Goal: Information Seeking & Learning: Learn about a topic

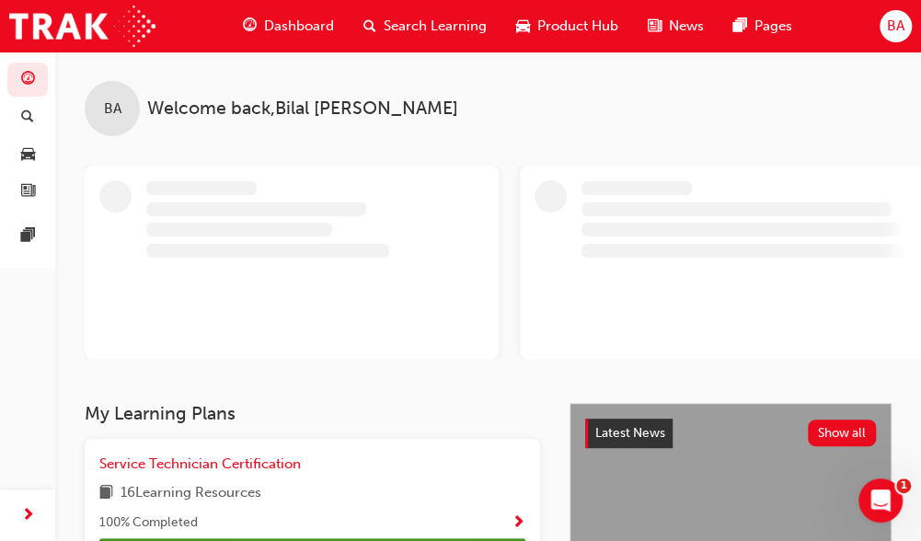
click at [303, 27] on span "Dashboard" at bounding box center [299, 26] width 70 height 21
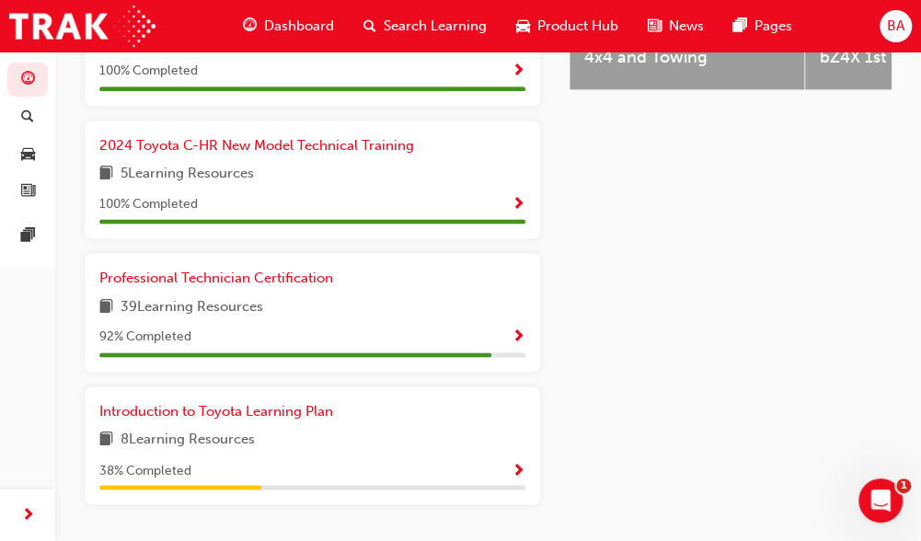
scroll to position [918, 0]
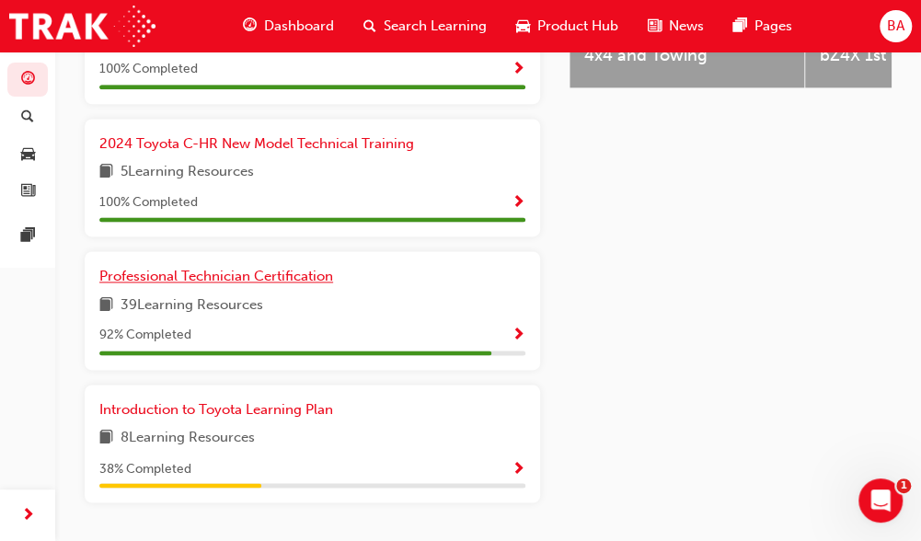
click at [300, 284] on span "Professional Technician Certification" at bounding box center [216, 276] width 234 height 17
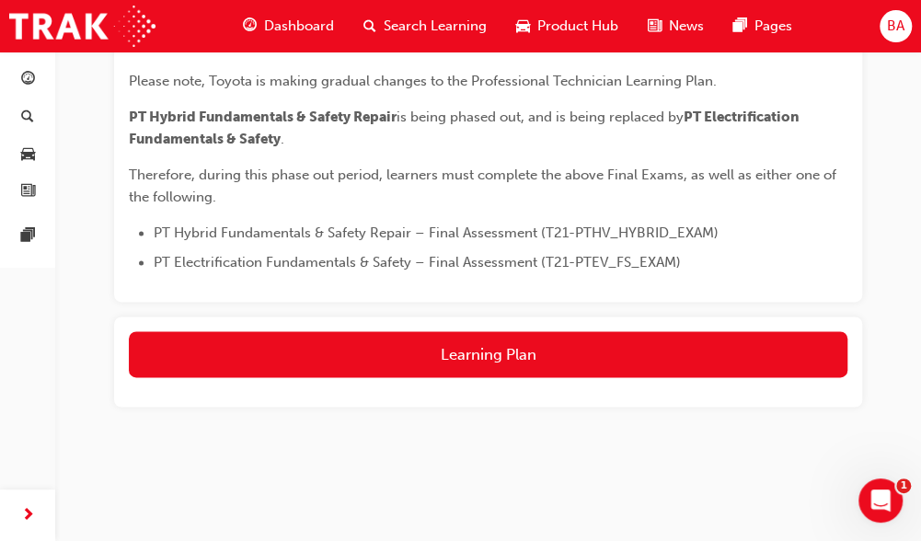
scroll to position [898, 0]
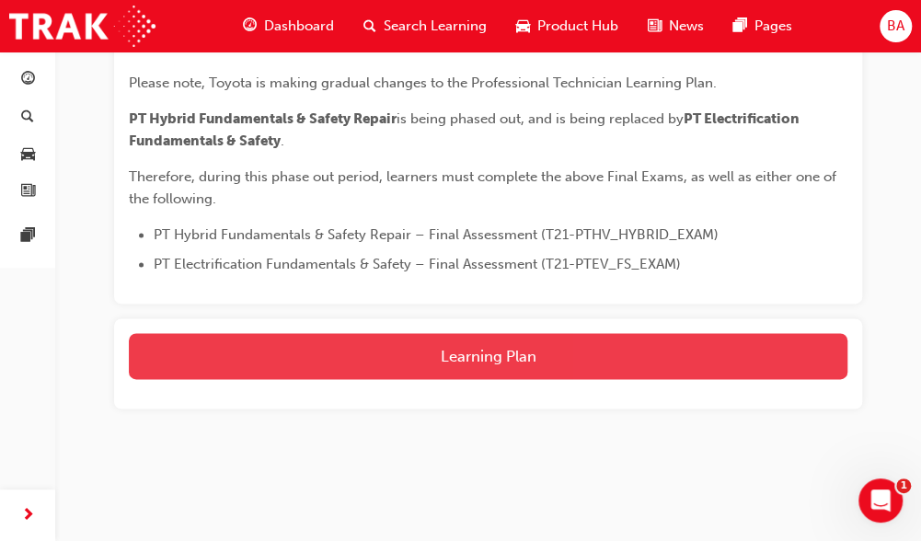
click at [596, 357] on button "Learning Plan" at bounding box center [488, 356] width 718 height 46
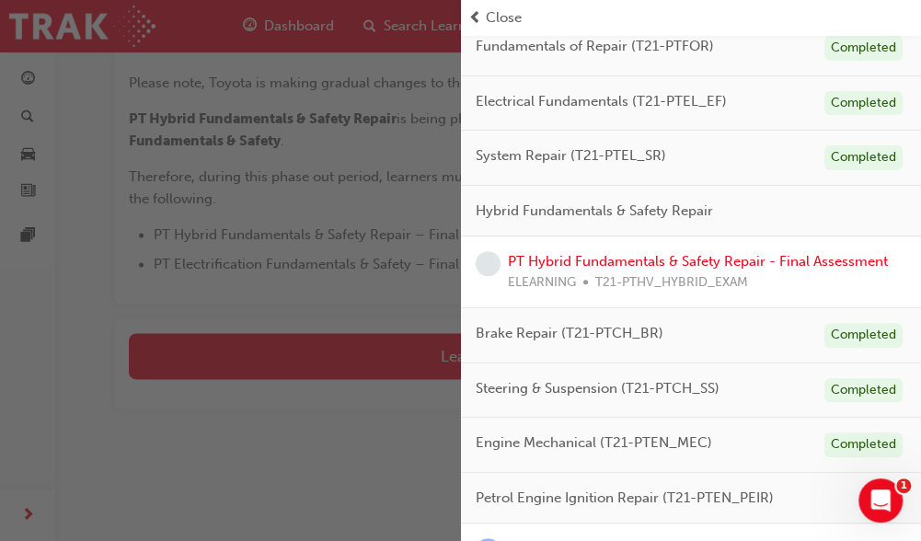
scroll to position [166, 0]
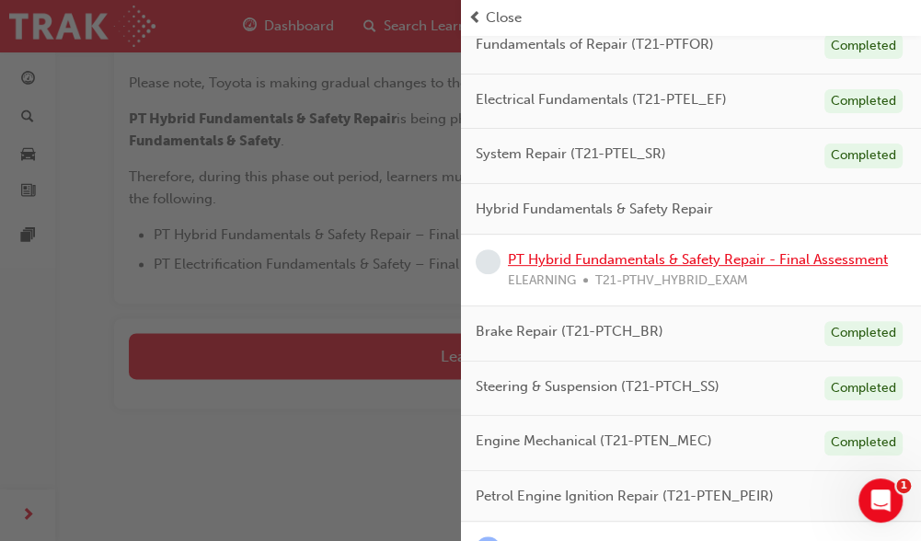
click at [693, 257] on link "PT Hybrid Fundamentals & Safety Repair - Final Assessment" at bounding box center [698, 259] width 380 height 17
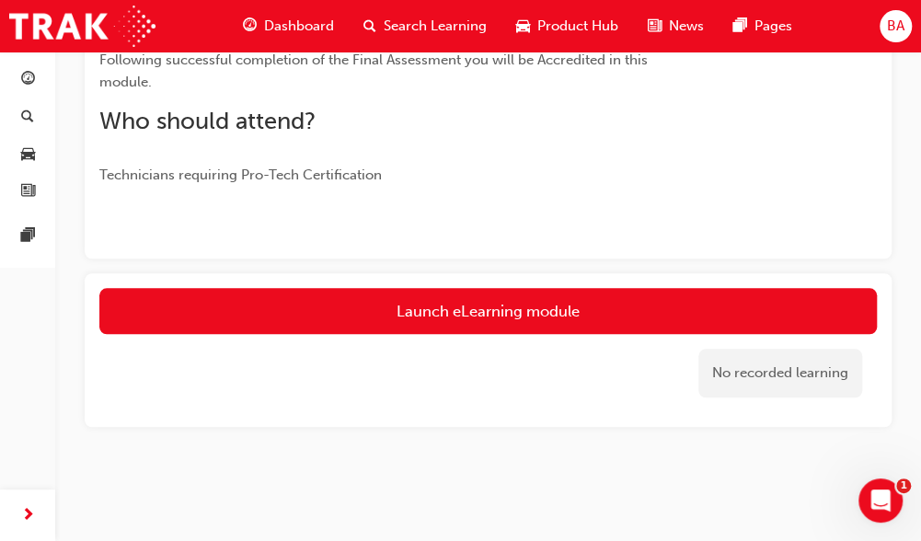
scroll to position [497, 0]
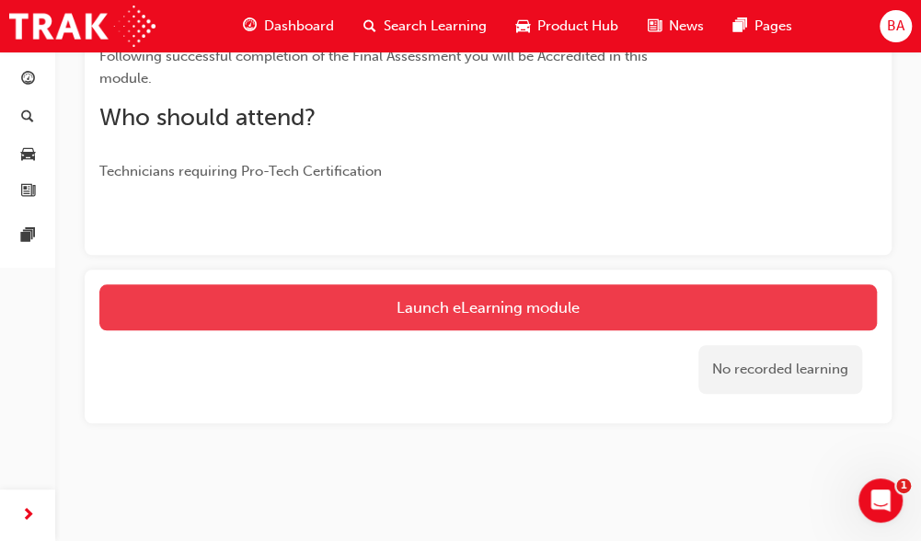
click at [673, 317] on link "Launch eLearning module" at bounding box center [487, 307] width 777 height 46
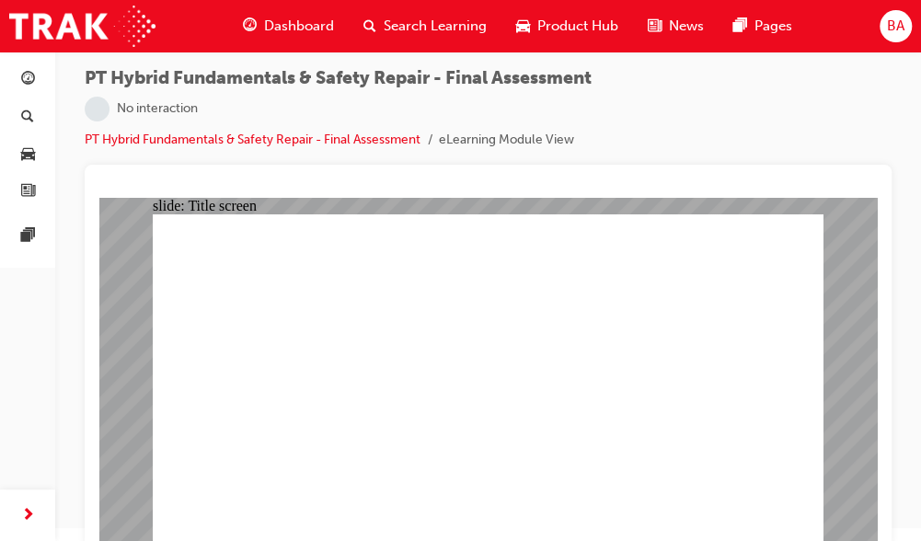
scroll to position [24, 0]
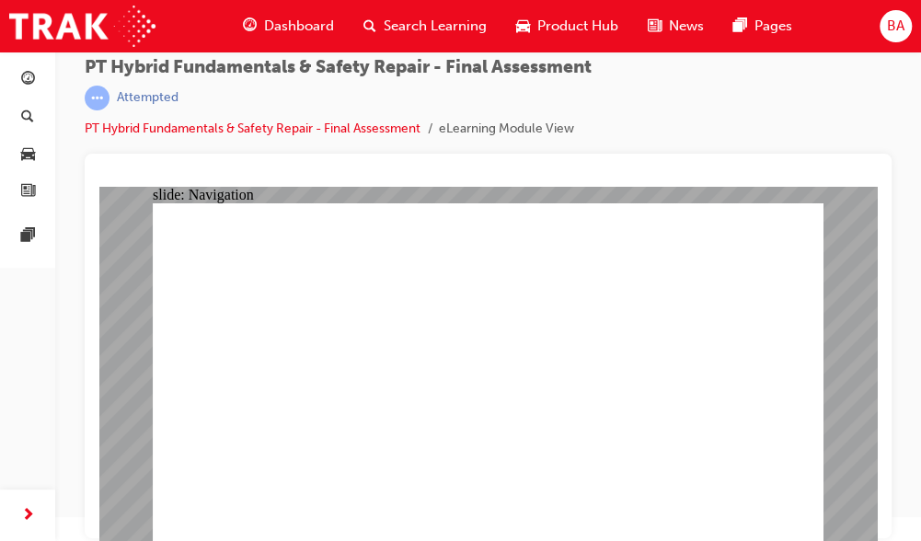
checkbox input "true"
drag, startPoint x: 759, startPoint y: 497, endPoint x: 662, endPoint y: 475, distance: 98.9
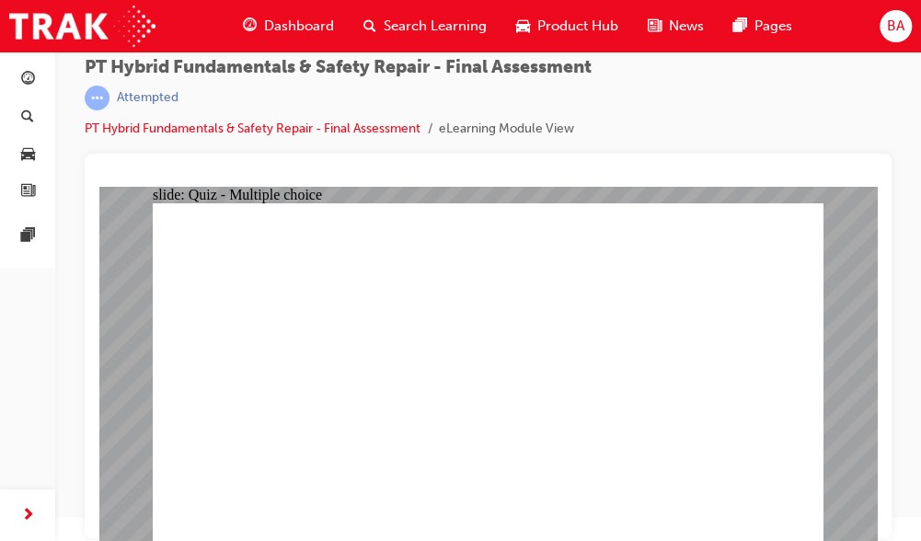
radio input "true"
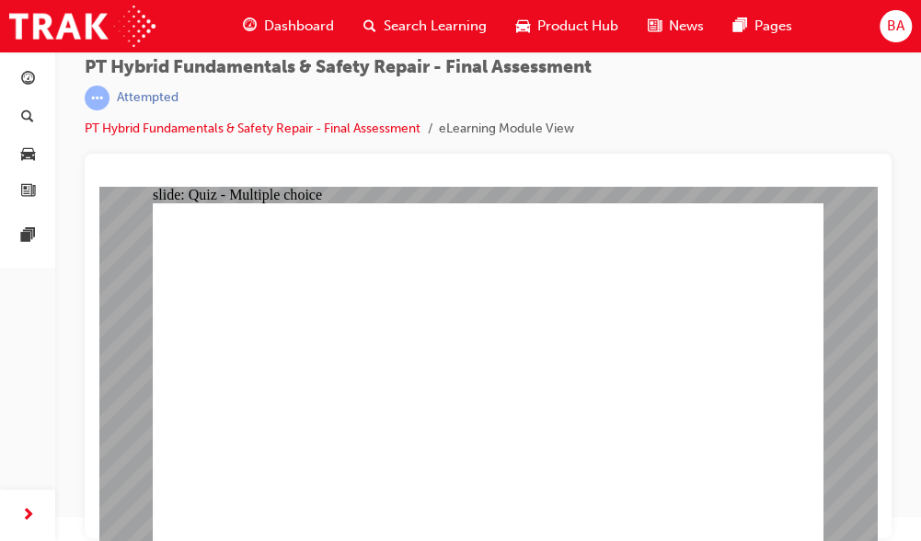
radio input "true"
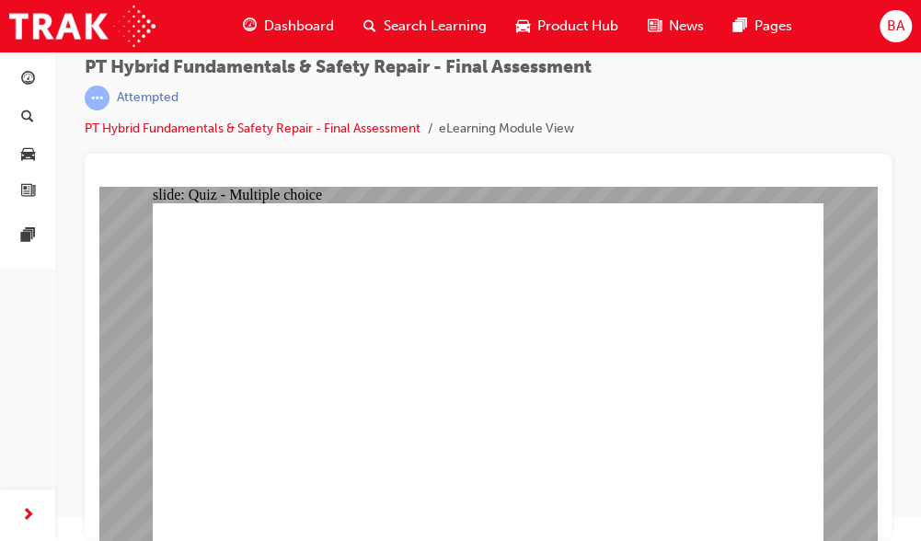
checkbox input "true"
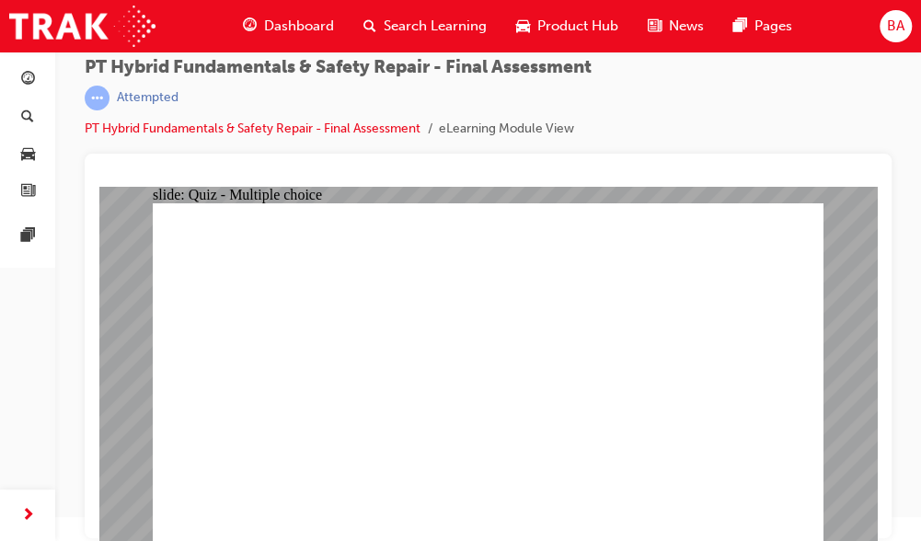
checkbox input "false"
drag, startPoint x: 418, startPoint y: 418, endPoint x: 417, endPoint y: 370, distance: 48.8
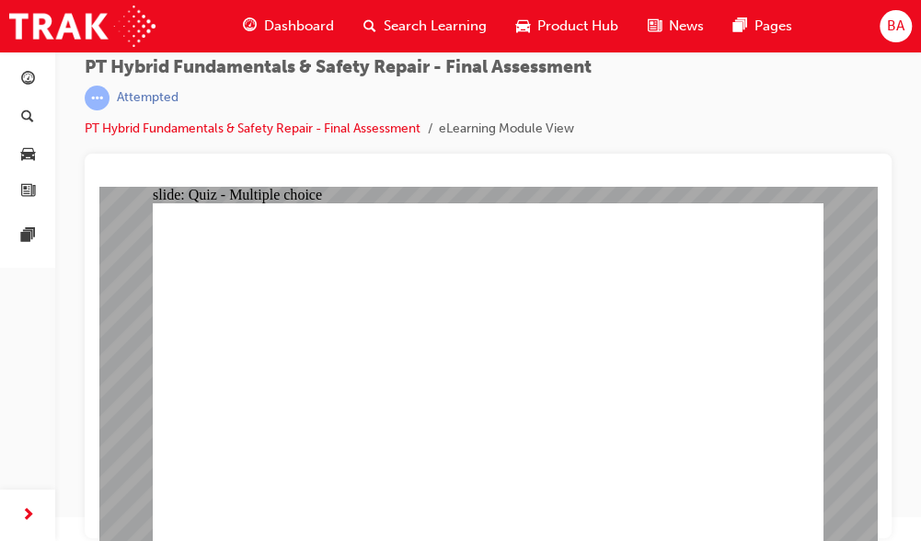
checkbox input "true"
drag, startPoint x: 416, startPoint y: 421, endPoint x: 457, endPoint y: 432, distance: 42.8
drag, startPoint x: 533, startPoint y: 489, endPoint x: 653, endPoint y: 484, distance: 119.7
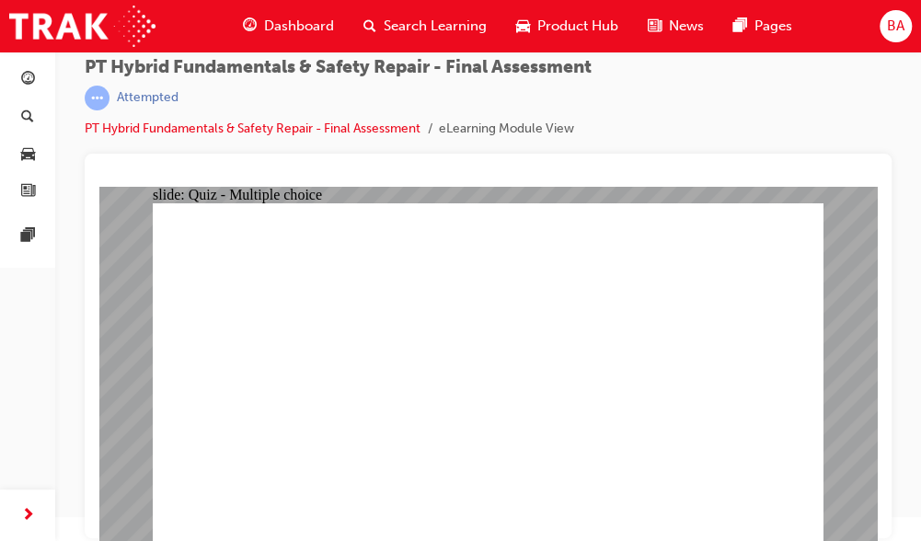
radio input "true"
drag, startPoint x: 561, startPoint y: 398, endPoint x: 447, endPoint y: 340, distance: 127.9
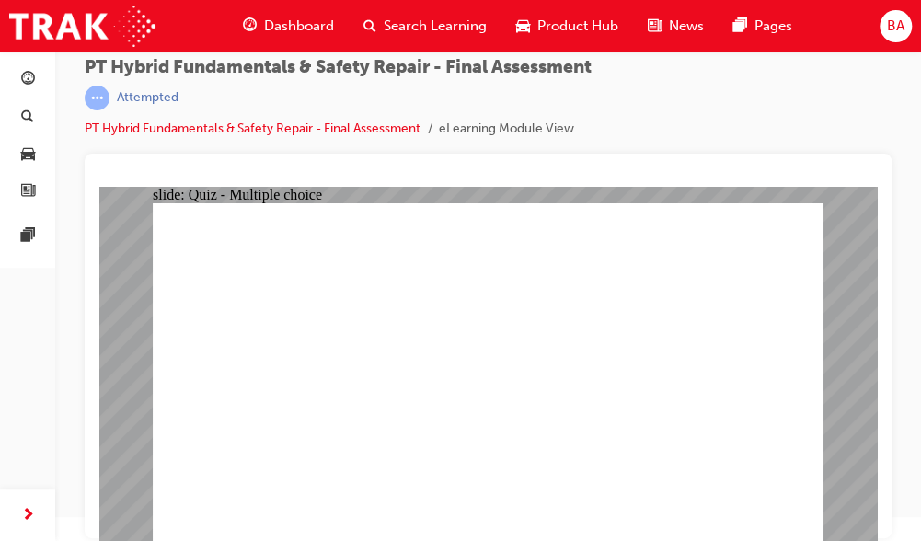
radio input "true"
drag, startPoint x: 754, startPoint y: 506, endPoint x: 611, endPoint y: 414, distance: 170.4
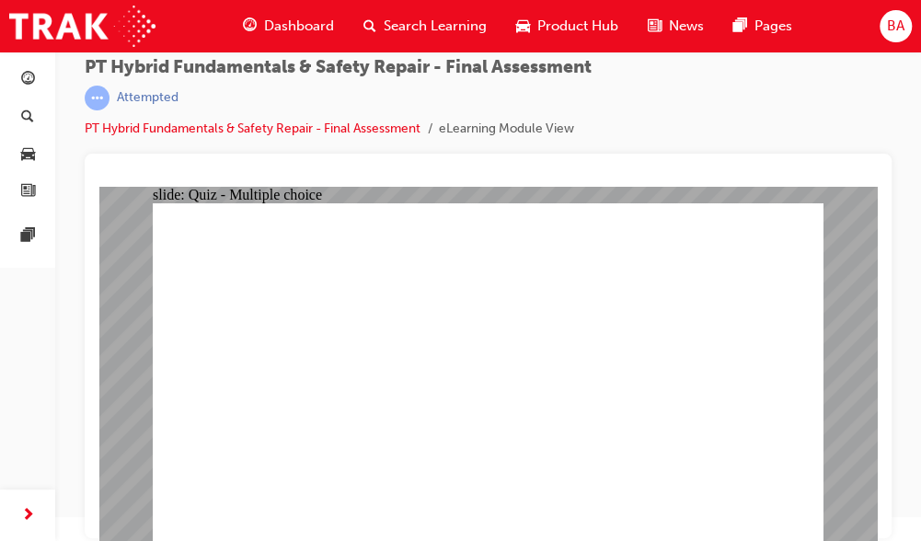
checkbox input "true"
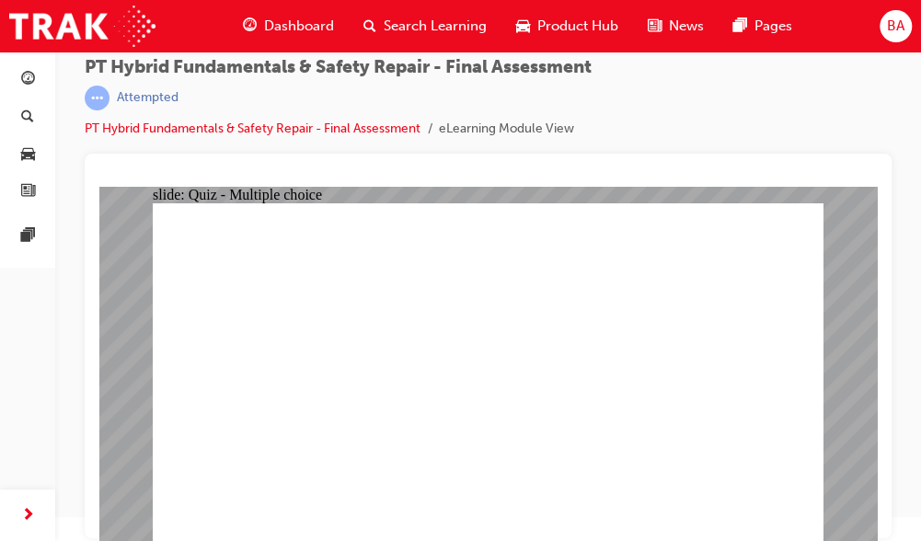
drag, startPoint x: 752, startPoint y: 508, endPoint x: 473, endPoint y: 316, distance: 338.8
checkbox input "true"
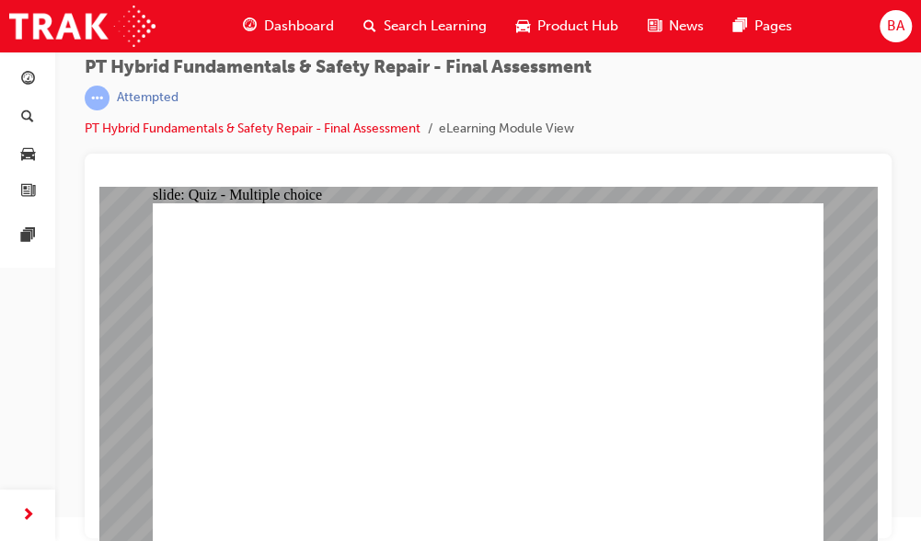
drag, startPoint x: 403, startPoint y: 368, endPoint x: 393, endPoint y: 412, distance: 45.3
radio input "false"
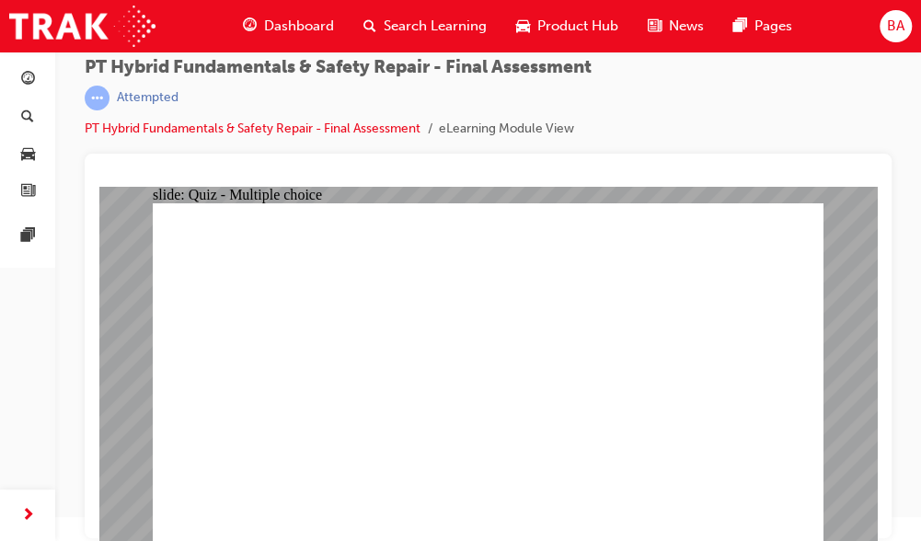
radio input "true"
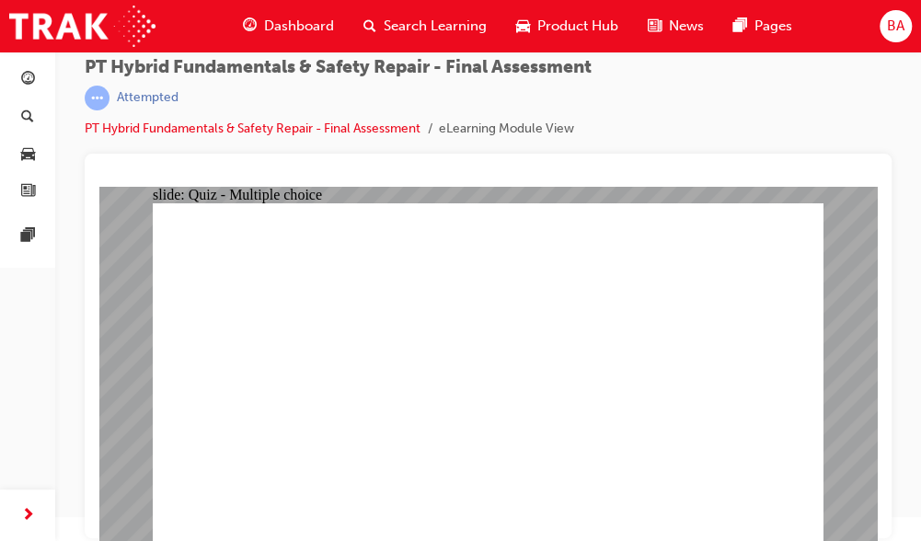
radio input "true"
radio input "false"
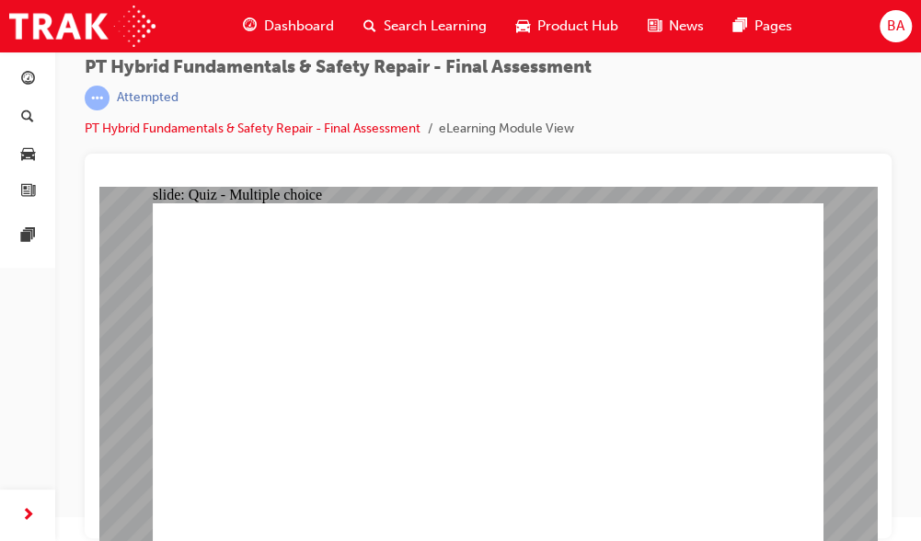
radio input "false"
radio input "true"
drag, startPoint x: 491, startPoint y: 456, endPoint x: 441, endPoint y: 362, distance: 106.6
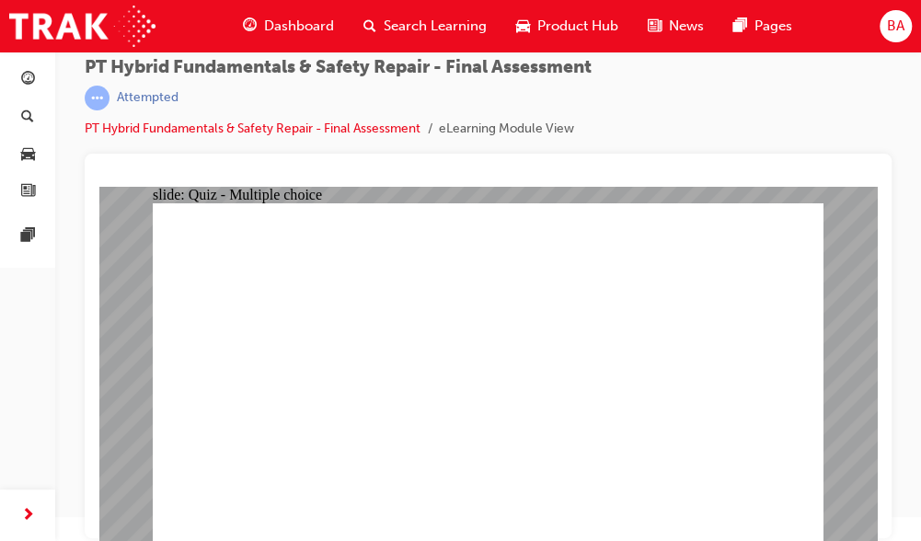
radio input "true"
drag, startPoint x: 750, startPoint y: 502, endPoint x: 351, endPoint y: 396, distance: 412.0
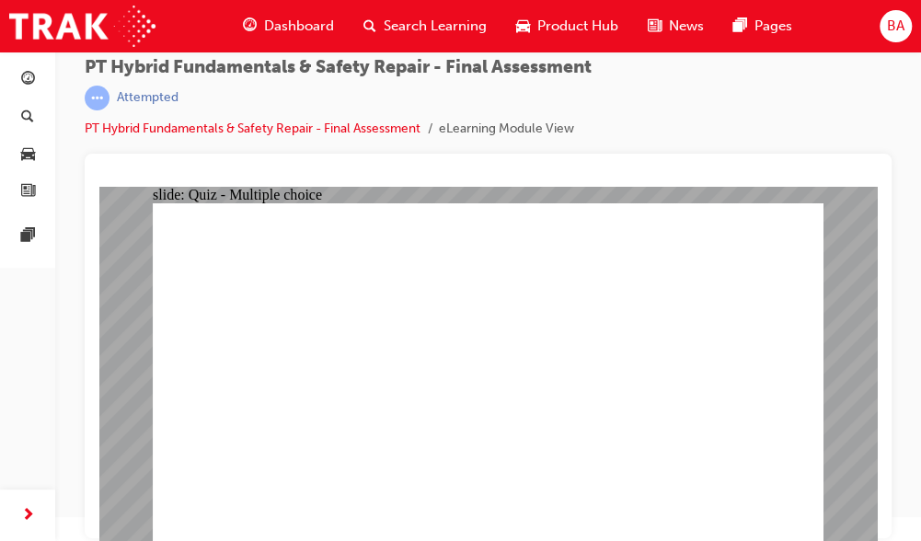
radio input "true"
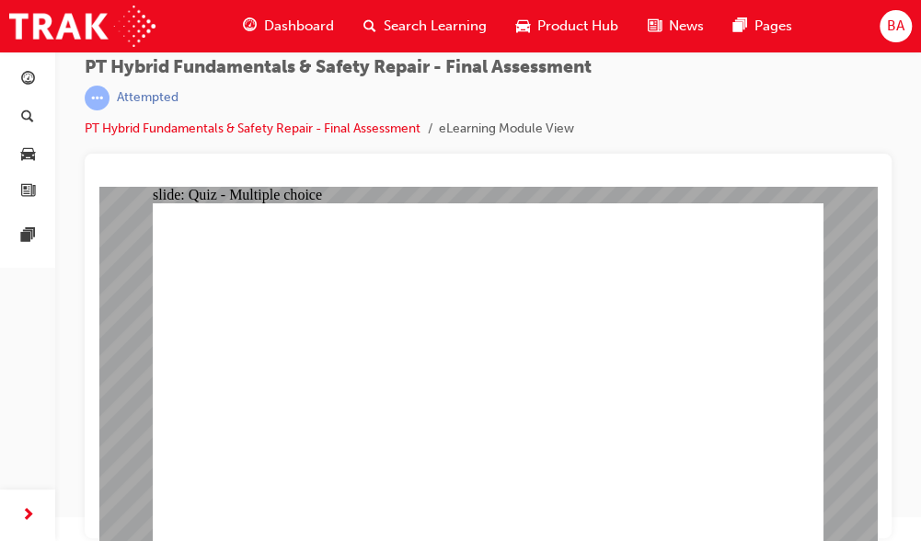
radio input "true"
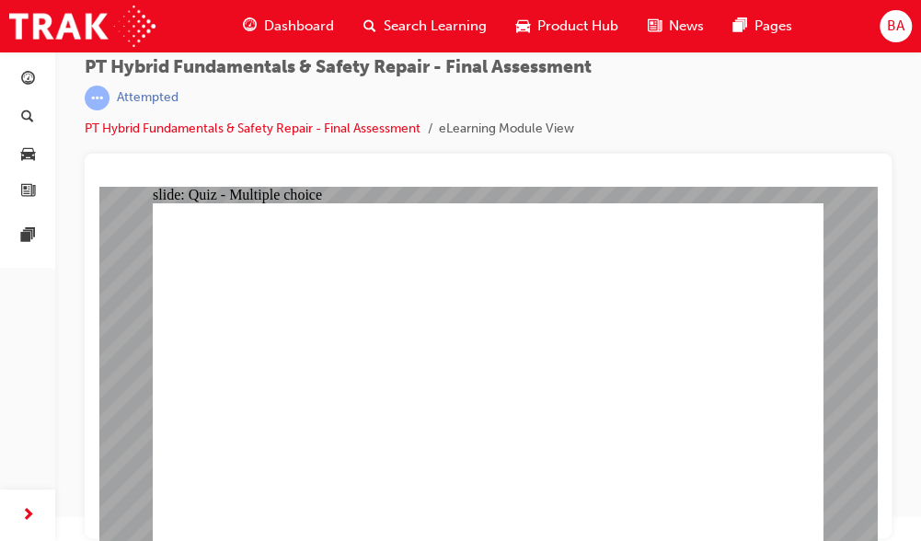
radio input "false"
radio input "true"
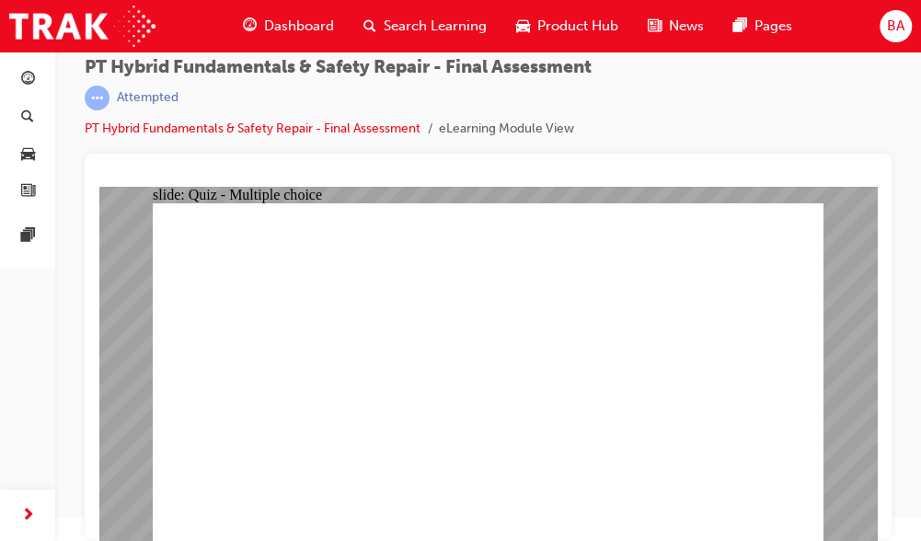
drag, startPoint x: 780, startPoint y: 508, endPoint x: 364, endPoint y: 413, distance: 426.3
radio input "true"
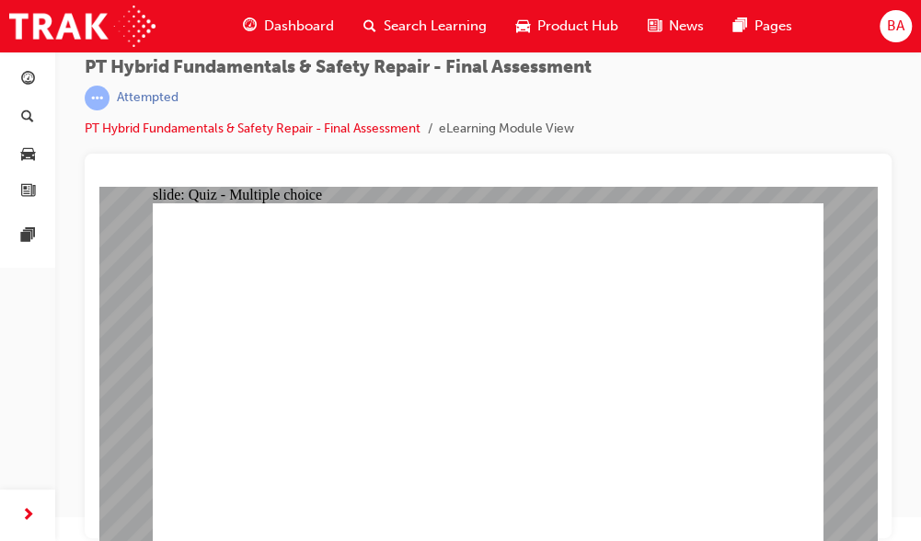
radio input "true"
